Goal: Task Accomplishment & Management: Use online tool/utility

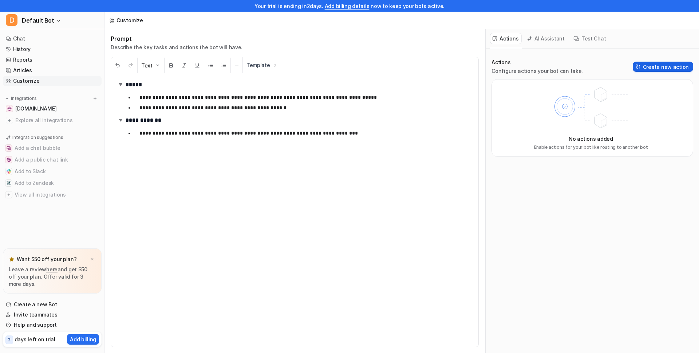
click at [641, 66] on button "Create new action" at bounding box center [663, 67] width 60 height 10
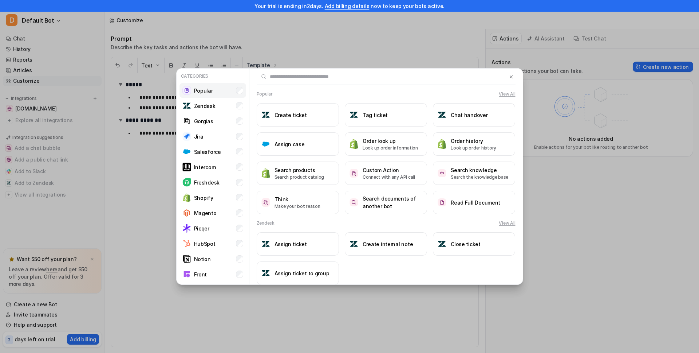
click at [226, 94] on li "Popular" at bounding box center [213, 90] width 67 height 15
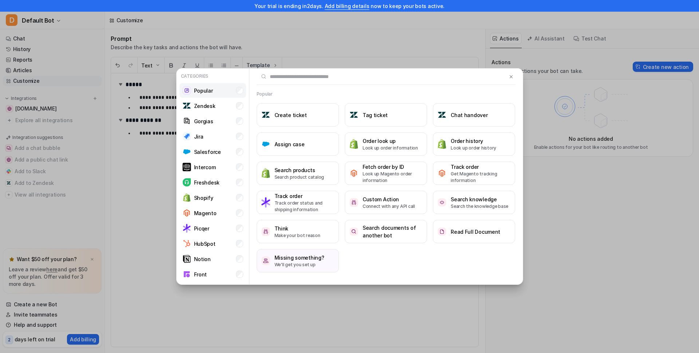
click at [226, 94] on li "Popular" at bounding box center [213, 90] width 67 height 15
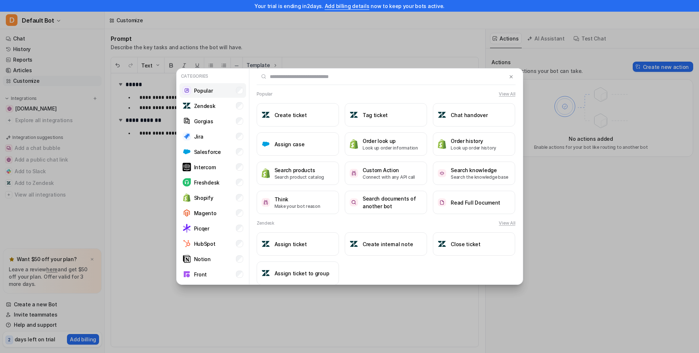
click at [229, 93] on li "Popular" at bounding box center [213, 90] width 67 height 15
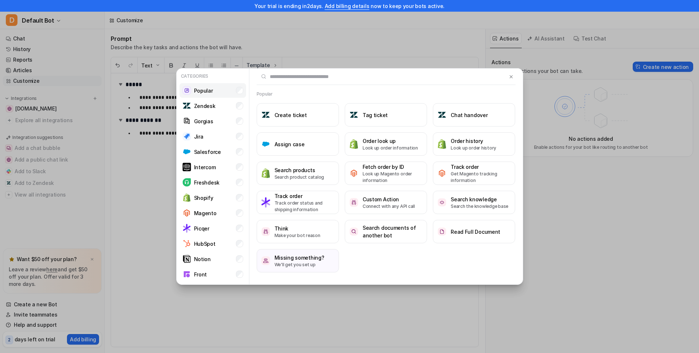
click at [222, 93] on li "Popular" at bounding box center [213, 90] width 67 height 15
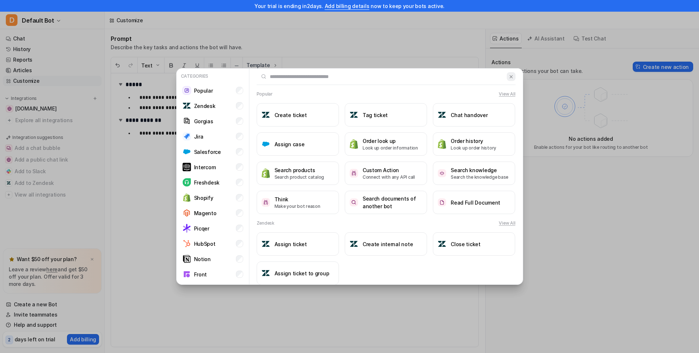
click at [507, 80] on button at bounding box center [511, 76] width 8 height 9
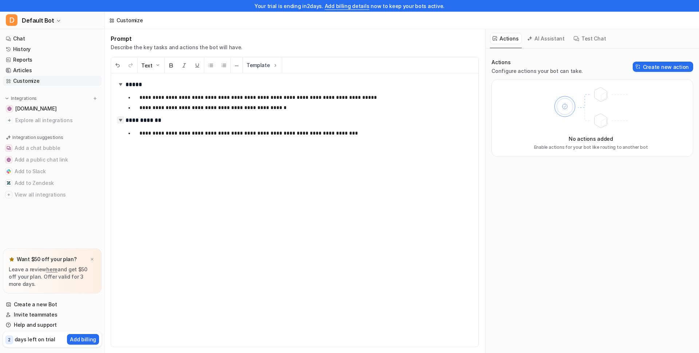
click at [121, 119] on img at bounding box center [120, 119] width 7 height 7
